Goal: Information Seeking & Learning: Learn about a topic

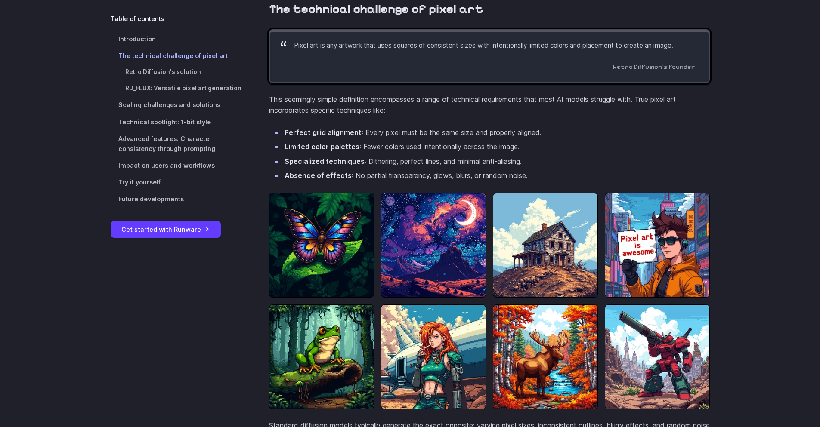
scroll to position [688, 0]
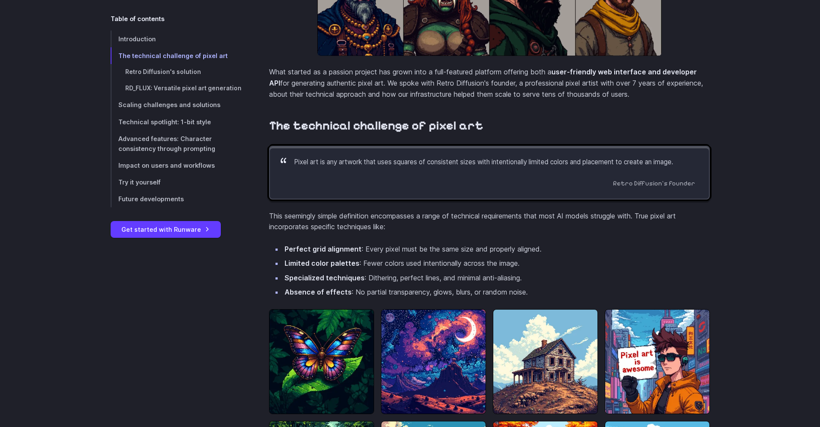
click at [362, 167] on p "Pixel art is any artwork that uses squares of consistent sizes with intentional…" at bounding box center [494, 162] width 401 height 10
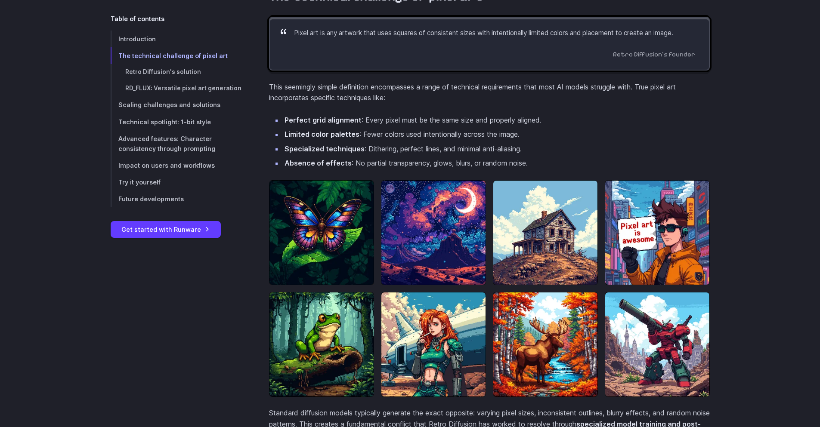
click at [358, 38] on p "Pixel art is any artwork that uses squares of consistent sizes with intentional…" at bounding box center [494, 33] width 401 height 10
click at [415, 38] on p "Pixel art is any artwork that uses squares of consistent sizes with intentional…" at bounding box center [494, 33] width 401 height 10
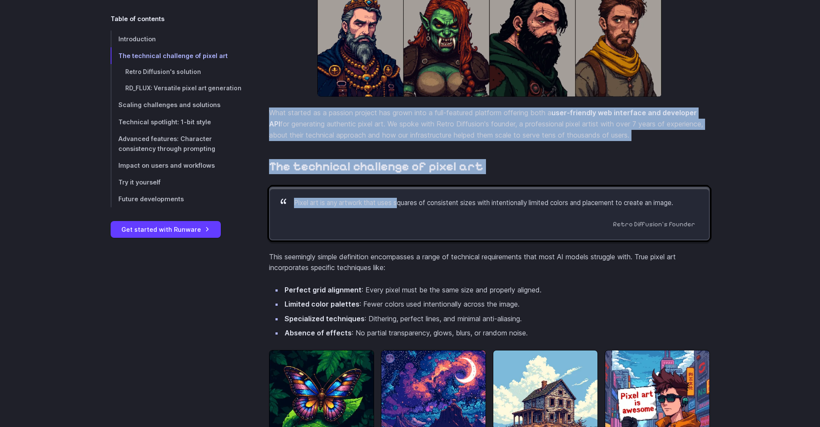
drag, startPoint x: 402, startPoint y: 45, endPoint x: 518, endPoint y: 55, distance: 116.2
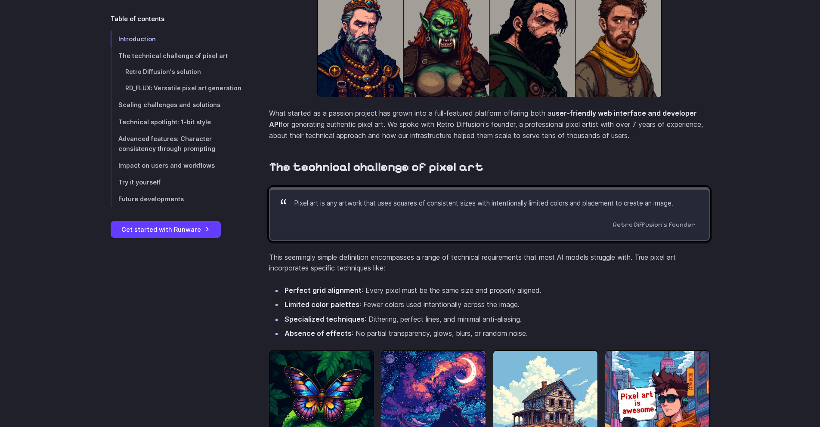
click at [529, 206] on blockquote "Pixel art is any artwork that uses squares of consistent sizes with intentional…" at bounding box center [489, 214] width 441 height 54
drag, startPoint x: 572, startPoint y: 214, endPoint x: 492, endPoint y: 216, distance: 80.1
click at [492, 209] on p "Pixel art is any artwork that uses squares of consistent sizes with intentional…" at bounding box center [494, 203] width 401 height 10
click at [679, 209] on p "Pixel art is any artwork that uses squares of consistent sizes with intentional…" at bounding box center [494, 203] width 401 height 10
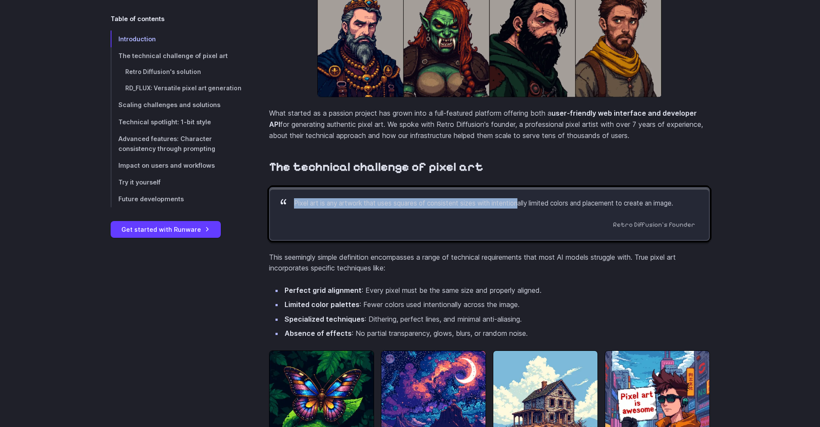
drag, startPoint x: 267, startPoint y: 219, endPoint x: 525, endPoint y: 208, distance: 257.6
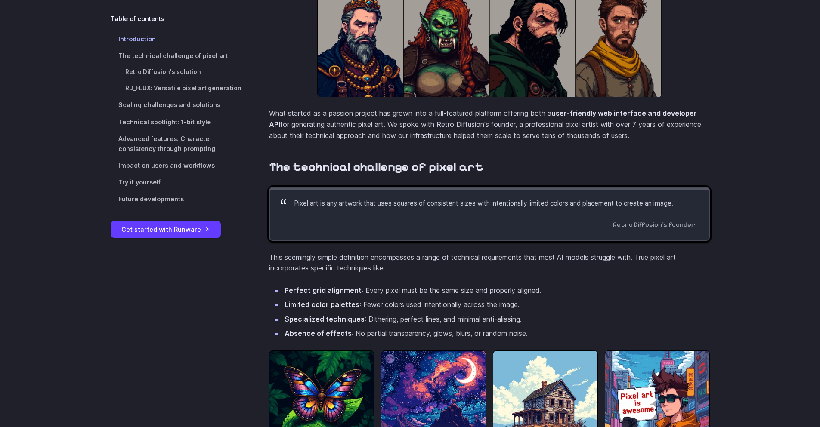
click at [565, 209] on p "Pixel art is any artwork that uses squares of consistent sizes with intentional…" at bounding box center [494, 203] width 401 height 10
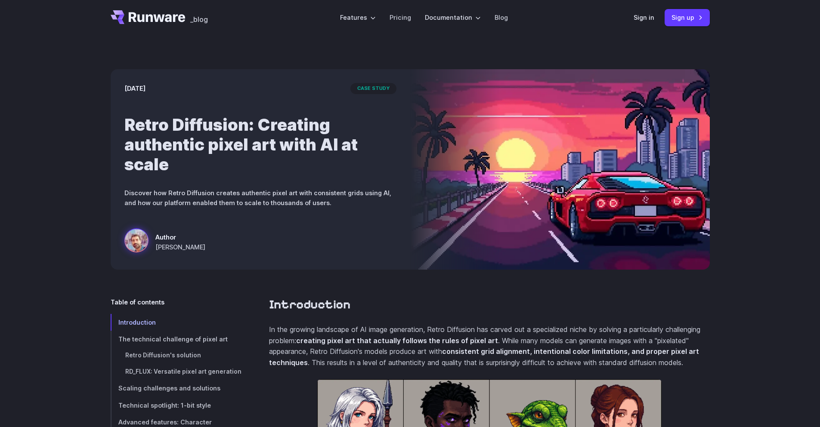
scroll to position [0, 0]
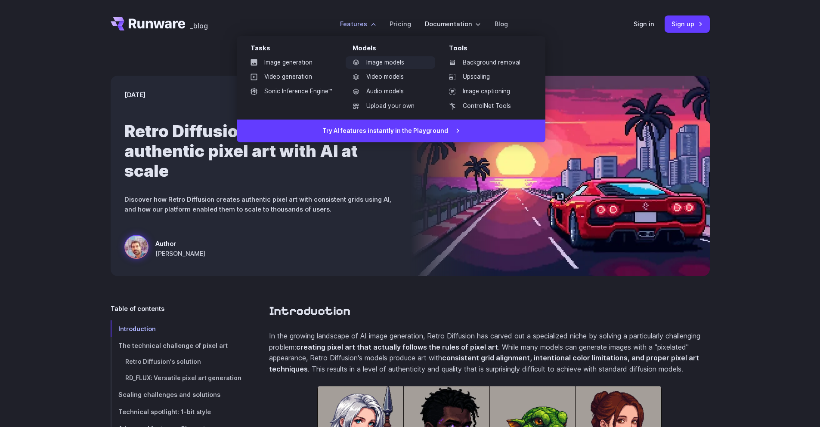
click at [390, 61] on link "Image models" at bounding box center [391, 62] width 90 height 13
